Goal: Task Accomplishment & Management: Complete application form

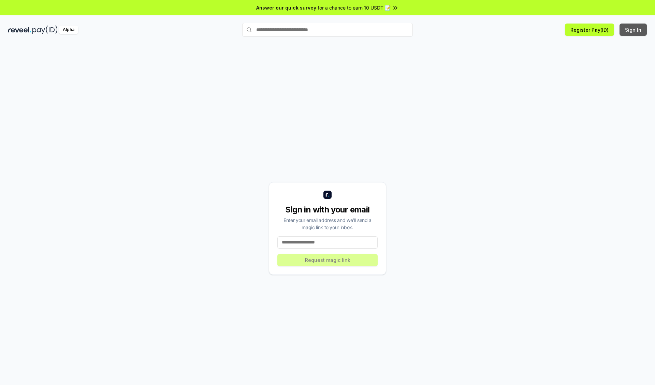
click at [633, 30] on button "Sign In" at bounding box center [632, 30] width 27 height 12
type input "**********"
click at [327, 260] on button "Request magic link" at bounding box center [327, 260] width 100 height 12
